Goal: Check status

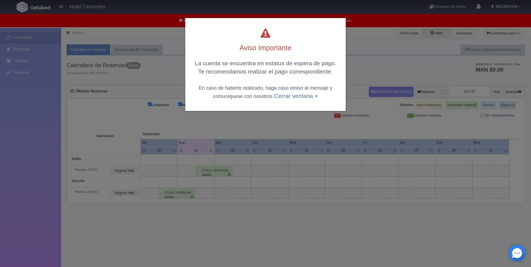
click at [145, 90] on div "Aviso Importante La cuenta se encuentra en estatus de espera de pago. Te recome…" at bounding box center [265, 133] width 531 height 267
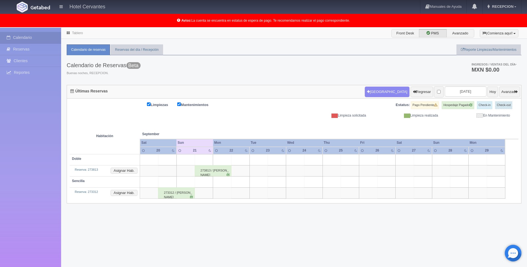
click at [202, 174] on div "273813 / [PERSON_NAME]" at bounding box center [213, 170] width 37 height 11
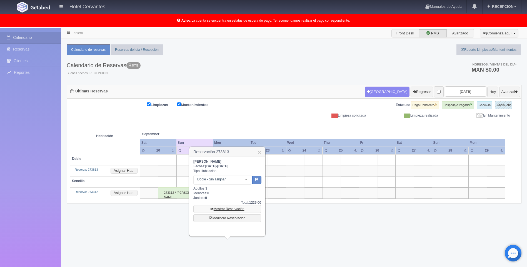
click at [221, 208] on link "Mostrar Reservación" at bounding box center [227, 209] width 68 height 8
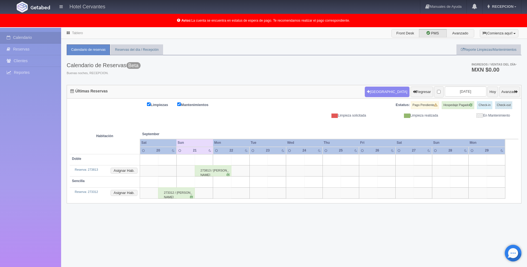
click at [183, 195] on div "273312 / [PERSON_NAME]" at bounding box center [176, 192] width 37 height 11
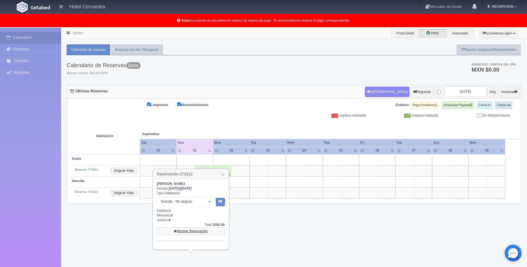
click at [188, 232] on link "Mostrar Reservación" at bounding box center [191, 231] width 68 height 8
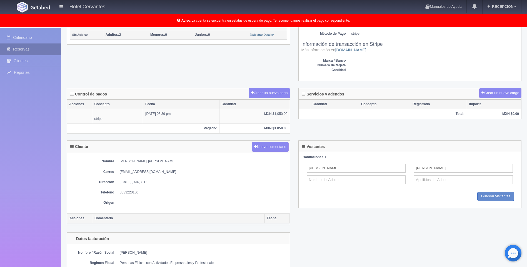
scroll to position [83, 0]
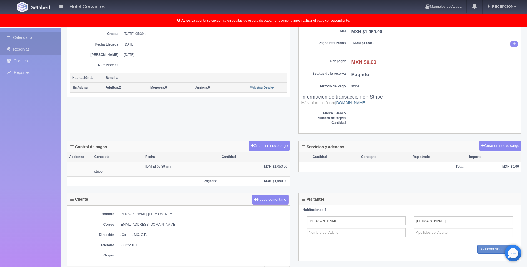
click at [31, 38] on link "Calendario" at bounding box center [30, 37] width 61 height 11
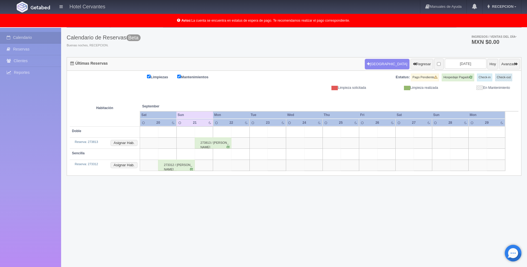
click at [215, 142] on div "273813 / [PERSON_NAME]" at bounding box center [213, 142] width 37 height 11
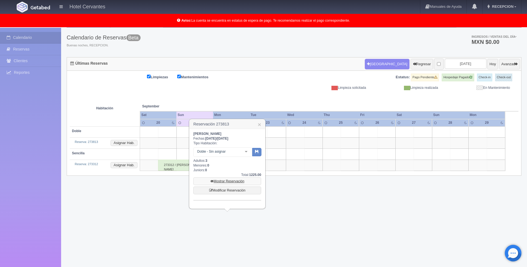
click at [236, 183] on link "Mostrar Reservación" at bounding box center [227, 181] width 68 height 8
